Goal: Task Accomplishment & Management: Manage account settings

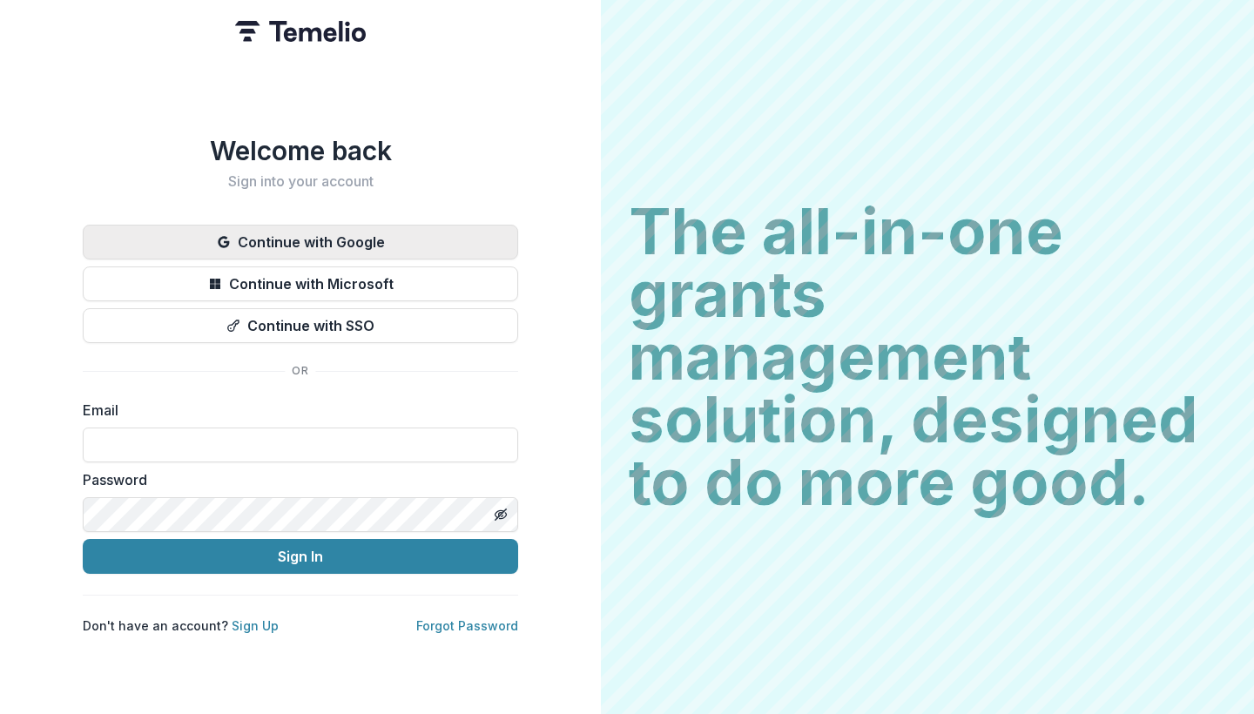
click at [421, 242] on button "Continue with Google" at bounding box center [300, 242] width 435 height 35
click at [361, 237] on button "Continue with Google" at bounding box center [300, 242] width 435 height 35
